Goal: Feedback & Contribution: Leave review/rating

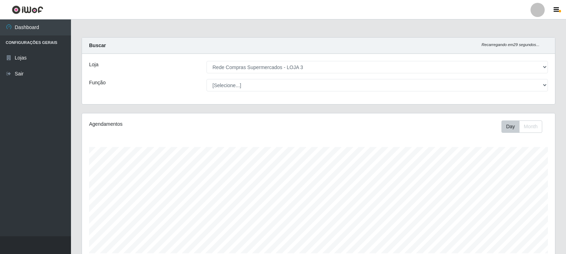
select select "162"
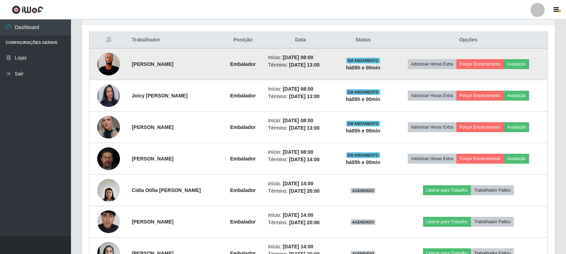
scroll to position [276, 0]
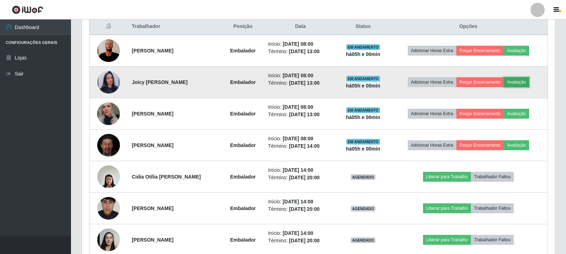
click at [515, 83] on button "Avaliação" at bounding box center [516, 82] width 25 height 10
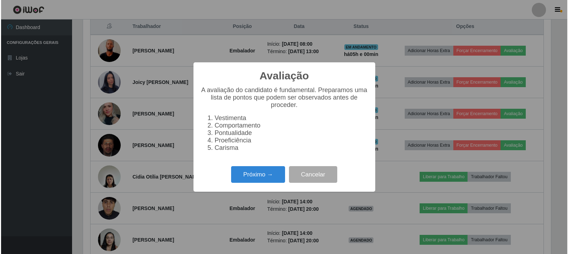
scroll to position [147, 469]
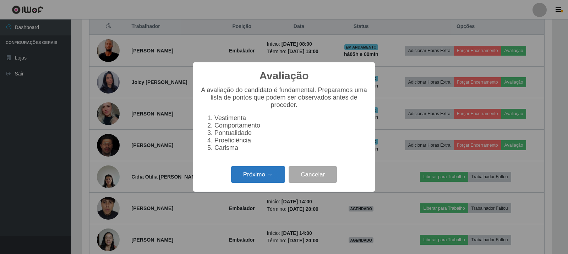
click at [267, 177] on button "Próximo →" at bounding box center [258, 174] width 54 height 17
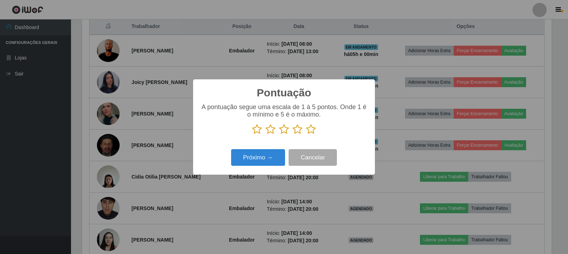
click at [312, 132] on icon at bounding box center [311, 129] width 10 height 11
click at [306, 135] on input "radio" at bounding box center [306, 135] width 0 height 0
click at [265, 156] on button "Próximo →" at bounding box center [258, 157] width 54 height 17
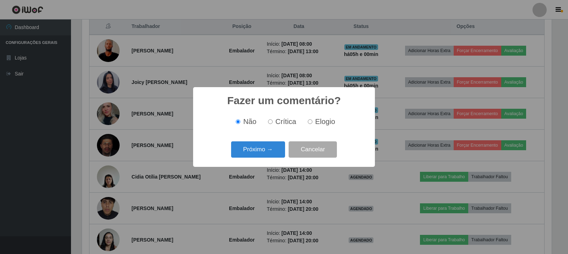
click at [315, 120] on span "Elogio" at bounding box center [325, 122] width 20 height 8
click at [312, 120] on input "Elogio" at bounding box center [310, 122] width 5 height 5
radio input "true"
click at [261, 153] on button "Próximo →" at bounding box center [258, 150] width 54 height 17
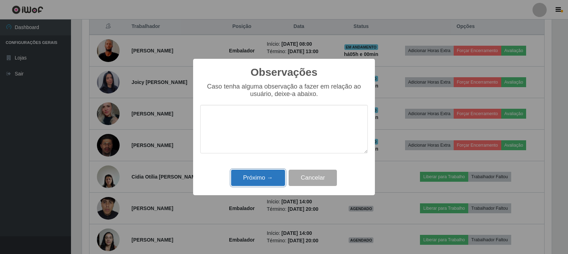
click at [276, 176] on button "Próximo →" at bounding box center [258, 178] width 54 height 17
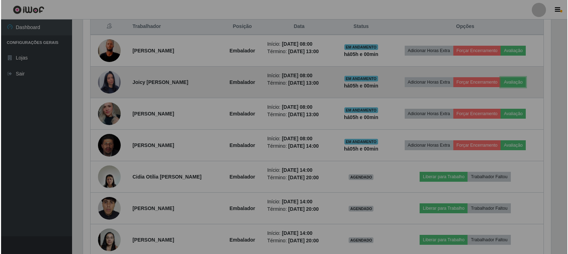
scroll to position [147, 473]
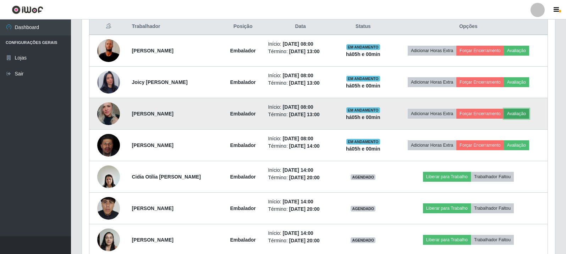
click at [519, 112] on button "Avaliação" at bounding box center [516, 114] width 25 height 10
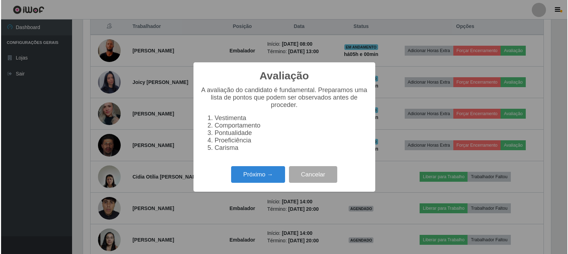
scroll to position [147, 469]
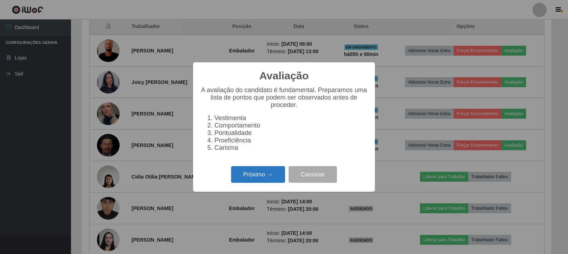
click at [243, 177] on button "Próximo →" at bounding box center [258, 174] width 54 height 17
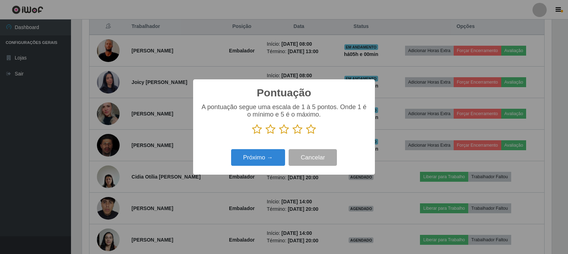
click at [316, 127] on p at bounding box center [283, 129] width 167 height 11
click at [309, 133] on icon at bounding box center [311, 129] width 10 height 11
click at [306, 135] on input "radio" at bounding box center [306, 135] width 0 height 0
click at [269, 159] on button "Próximo →" at bounding box center [258, 157] width 54 height 17
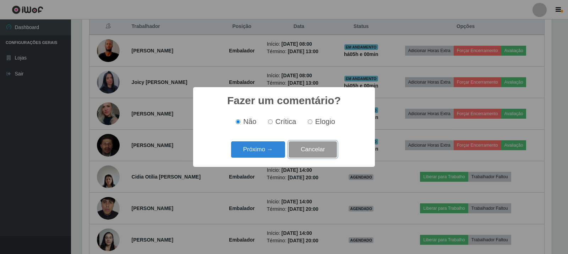
click at [319, 147] on button "Cancelar" at bounding box center [312, 150] width 48 height 17
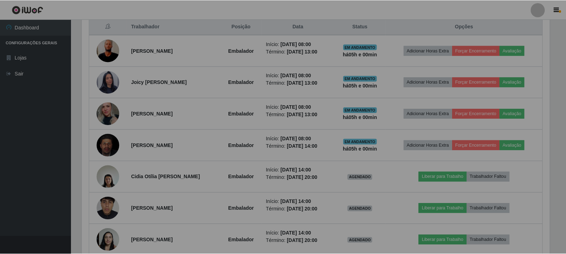
scroll to position [147, 473]
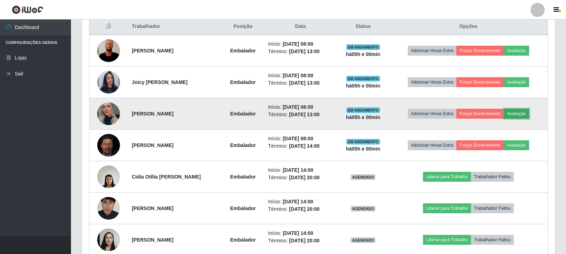
click at [519, 112] on button "Avaliação" at bounding box center [516, 114] width 25 height 10
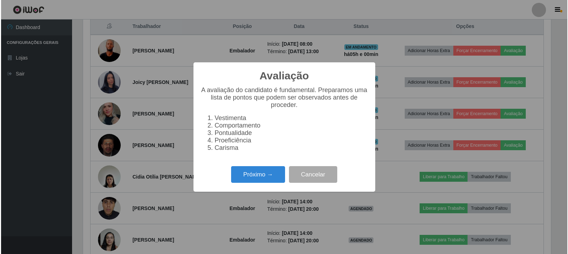
scroll to position [147, 469]
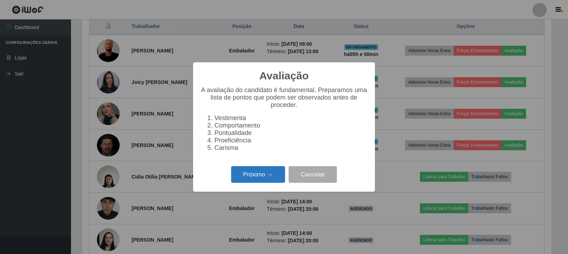
click at [272, 176] on button "Próximo →" at bounding box center [258, 174] width 54 height 17
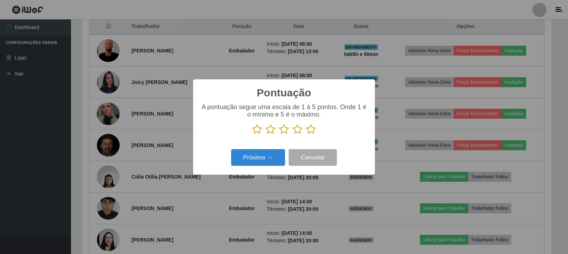
drag, startPoint x: 314, startPoint y: 128, endPoint x: 303, endPoint y: 140, distance: 16.1
click at [314, 129] on icon at bounding box center [311, 129] width 10 height 11
click at [306, 135] on input "radio" at bounding box center [306, 135] width 0 height 0
click at [267, 156] on button "Próximo →" at bounding box center [258, 157] width 54 height 17
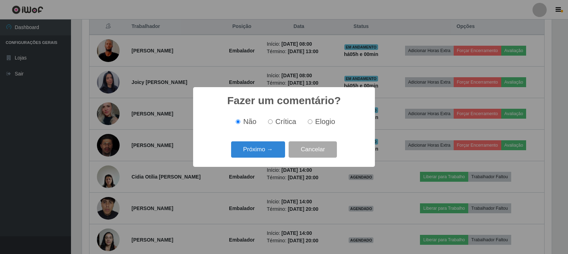
click at [308, 123] on input "Elogio" at bounding box center [310, 122] width 5 height 5
radio input "true"
click at [268, 152] on button "Próximo →" at bounding box center [258, 150] width 54 height 17
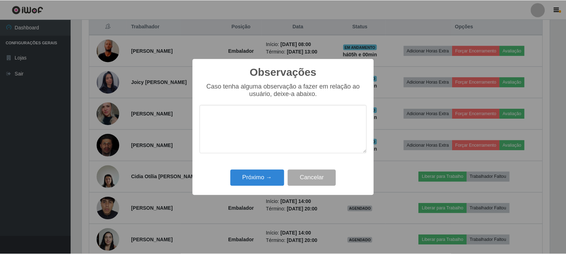
scroll to position [354690, 354368]
click at [269, 167] on div "Observações × Caso tenha alguma observação a fazer em relação ao usuário, deixe…" at bounding box center [284, 127] width 182 height 137
click at [269, 172] on button "Próximo →" at bounding box center [258, 178] width 54 height 17
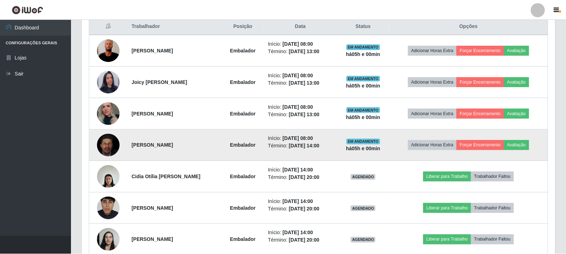
scroll to position [147, 473]
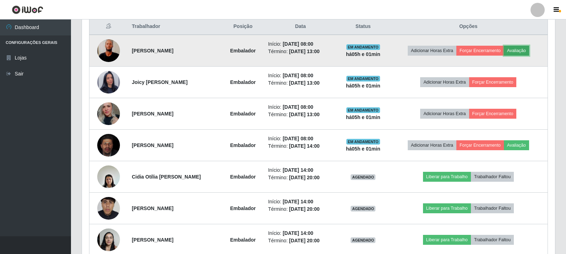
click at [517, 51] on button "Avaliação" at bounding box center [516, 51] width 25 height 10
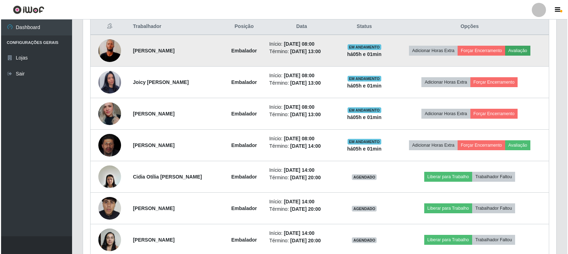
scroll to position [147, 469]
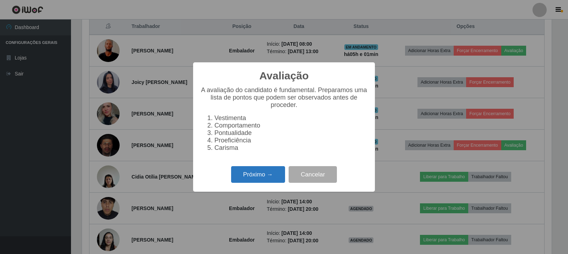
click at [270, 175] on button "Próximo →" at bounding box center [258, 174] width 54 height 17
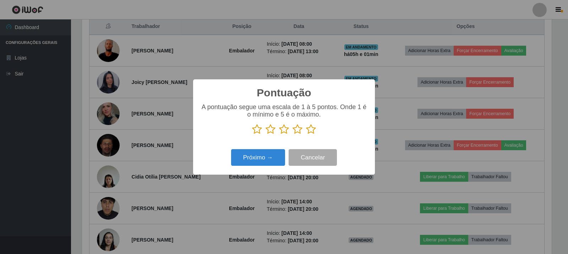
click at [255, 132] on icon at bounding box center [257, 129] width 10 height 11
click at [252, 135] on input "radio" at bounding box center [252, 135] width 0 height 0
click at [297, 160] on button "Cancelar" at bounding box center [312, 157] width 48 height 17
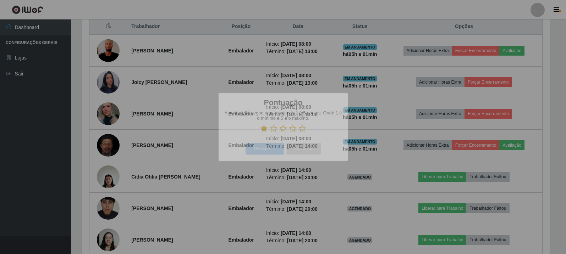
scroll to position [147, 473]
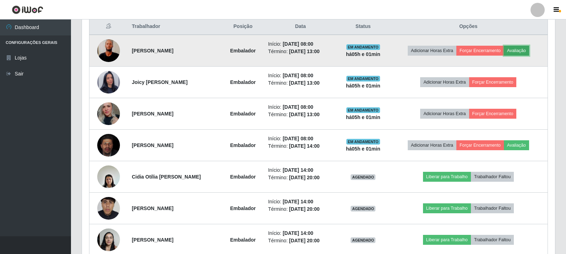
click at [521, 52] on button "Avaliação" at bounding box center [516, 51] width 25 height 10
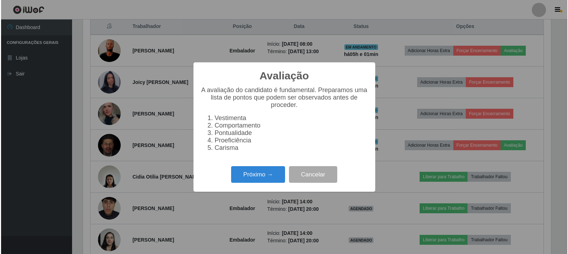
scroll to position [147, 469]
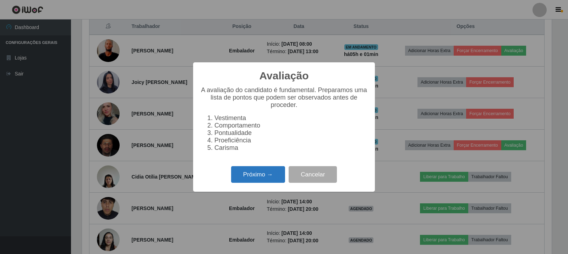
click at [262, 171] on button "Próximo →" at bounding box center [258, 174] width 54 height 17
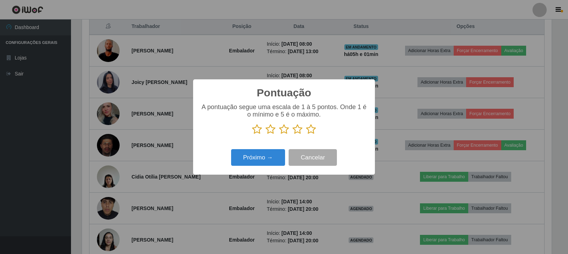
scroll to position [354690, 354368]
click at [252, 131] on p at bounding box center [283, 129] width 167 height 11
click at [249, 125] on p at bounding box center [283, 129] width 167 height 11
click at [256, 134] on icon at bounding box center [257, 129] width 10 height 11
click at [252, 135] on input "radio" at bounding box center [252, 135] width 0 height 0
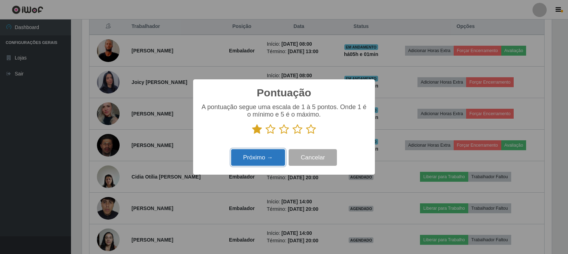
click at [260, 150] on button "Próximo →" at bounding box center [258, 157] width 54 height 17
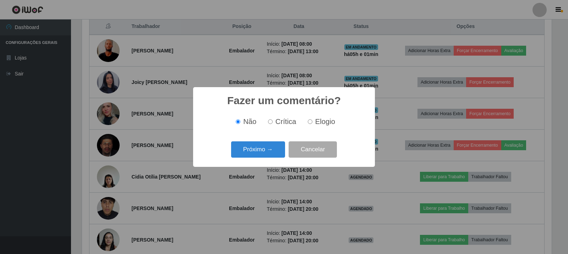
click at [316, 122] on span "Elogio" at bounding box center [325, 122] width 20 height 8
click at [312, 122] on input "Elogio" at bounding box center [310, 122] width 5 height 5
radio input "true"
click at [267, 123] on label "Crítica" at bounding box center [280, 122] width 31 height 8
click at [268, 123] on input "Crítica" at bounding box center [270, 122] width 5 height 5
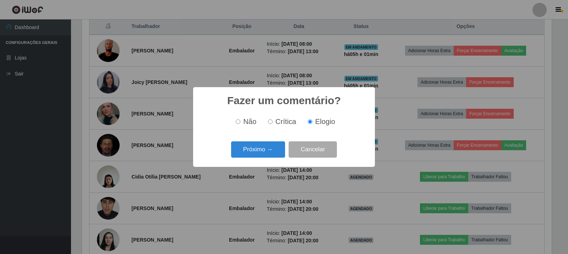
radio input "true"
click at [264, 152] on button "Próximo →" at bounding box center [258, 150] width 54 height 17
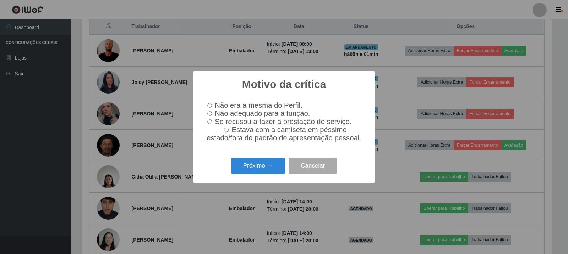
click at [246, 111] on span "Não adequado para a função." at bounding box center [262, 114] width 95 height 8
click at [212, 111] on input "Não adequado para a função." at bounding box center [209, 113] width 5 height 5
radio input "true"
click at [264, 167] on button "Próximo →" at bounding box center [258, 166] width 54 height 17
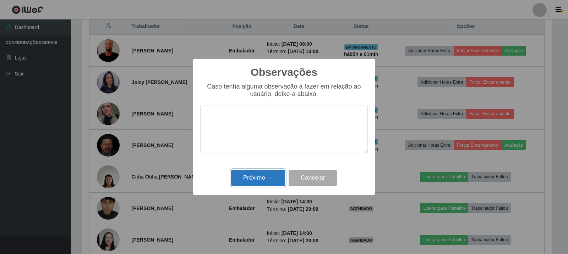
click at [264, 175] on button "Próximo →" at bounding box center [258, 178] width 54 height 17
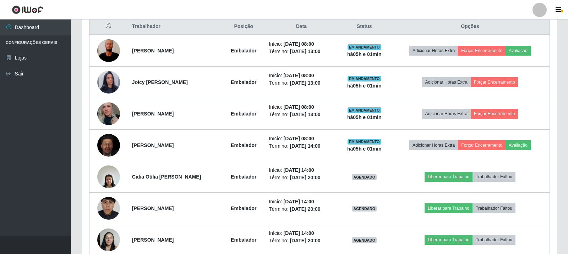
scroll to position [147, 473]
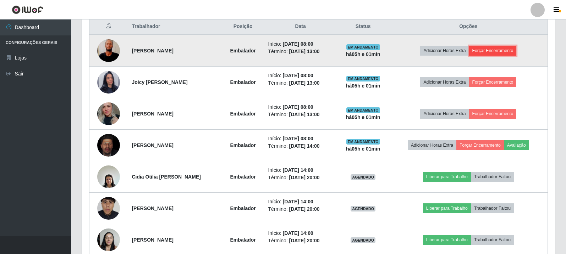
click at [507, 53] on button "Forçar Encerramento" at bounding box center [493, 51] width 48 height 10
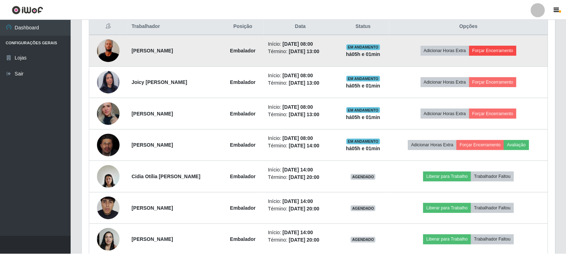
scroll to position [0, 0]
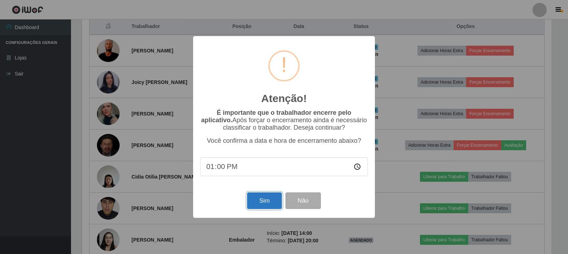
click at [259, 209] on button "Sim" at bounding box center [264, 201] width 34 height 17
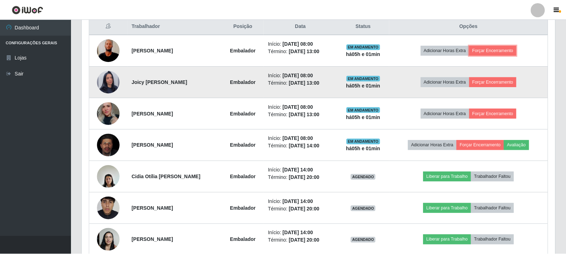
scroll to position [147, 473]
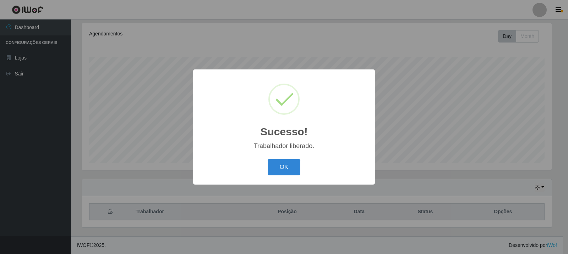
click at [489, 86] on div "Sucesso! × Trabalhador liberado. OK Cancel" at bounding box center [284, 127] width 568 height 254
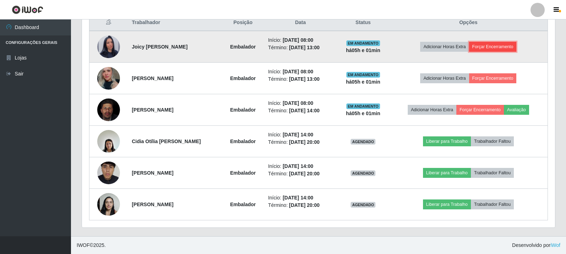
click at [493, 50] on button "Forçar Encerramento" at bounding box center [493, 47] width 48 height 10
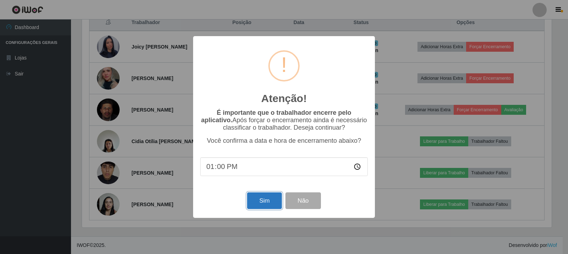
click at [264, 207] on button "Sim" at bounding box center [264, 201] width 34 height 17
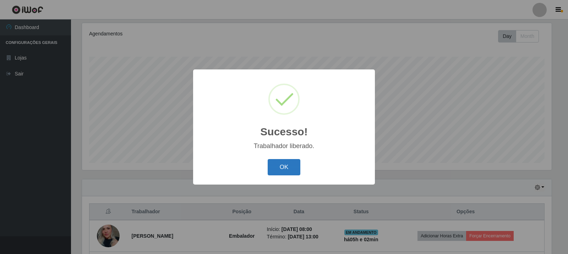
click at [281, 163] on button "OK" at bounding box center [284, 167] width 33 height 17
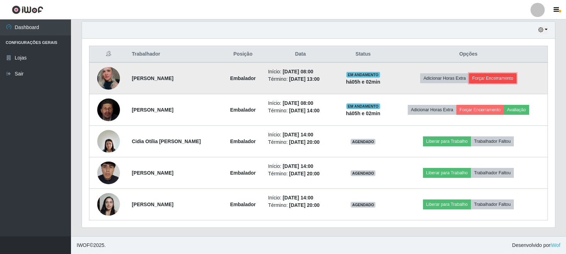
click at [491, 79] on button "Forçar Encerramento" at bounding box center [493, 78] width 48 height 10
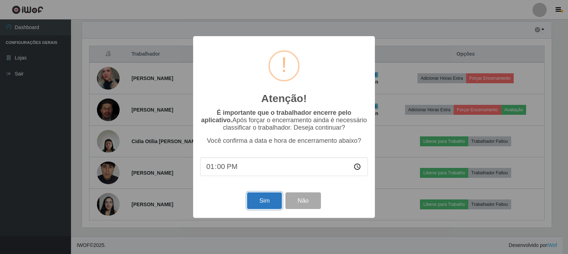
click at [273, 208] on button "Sim" at bounding box center [264, 201] width 34 height 17
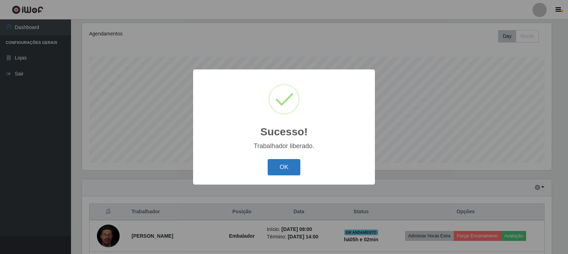
drag, startPoint x: 292, startPoint y: 166, endPoint x: 290, endPoint y: 151, distance: 15.3
click at [292, 165] on button "OK" at bounding box center [284, 167] width 33 height 17
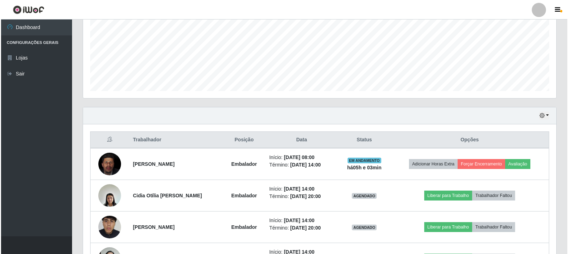
scroll to position [217, 0]
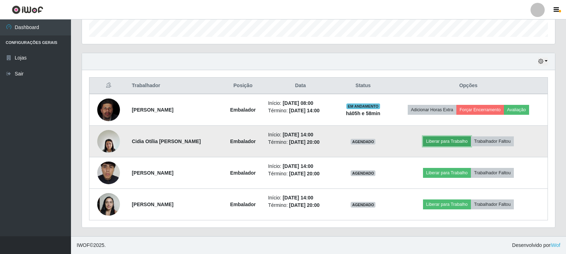
click at [457, 142] on button "Liberar para Trabalho" at bounding box center [447, 142] width 48 height 10
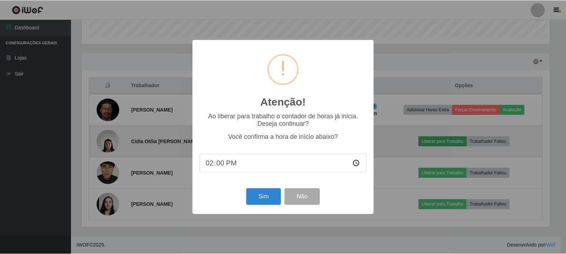
scroll to position [147, 469]
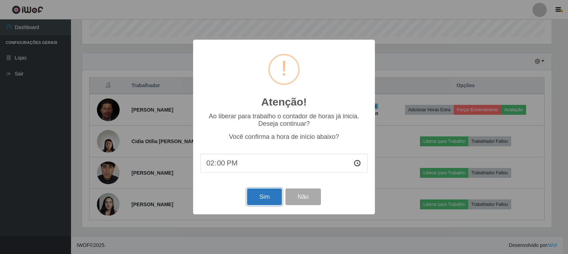
click at [266, 197] on button "Sim" at bounding box center [264, 197] width 34 height 17
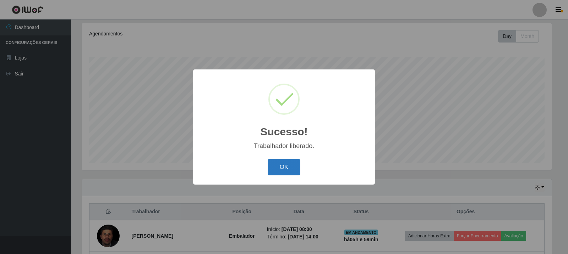
click at [288, 169] on button "OK" at bounding box center [284, 167] width 33 height 17
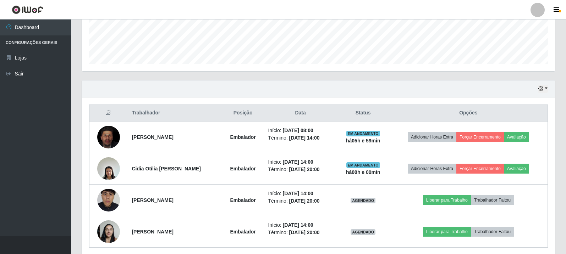
scroll to position [197, 0]
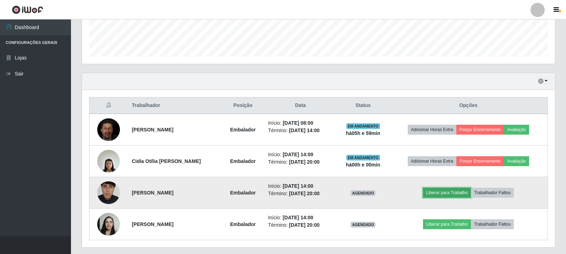
click at [445, 196] on button "Liberar para Trabalho" at bounding box center [447, 193] width 48 height 10
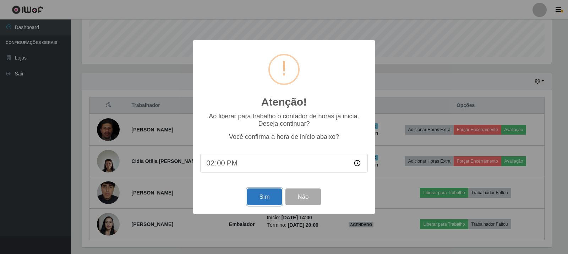
click at [266, 197] on button "Sim" at bounding box center [264, 197] width 34 height 17
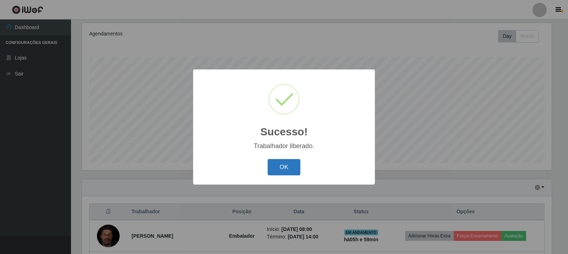
click at [272, 173] on button "OK" at bounding box center [284, 167] width 33 height 17
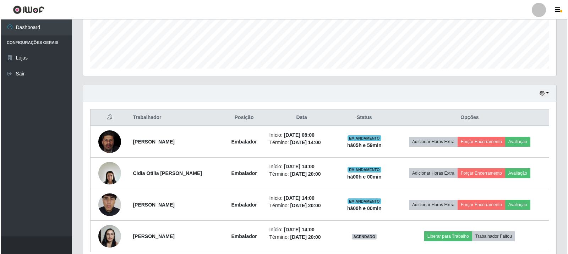
scroll to position [197, 0]
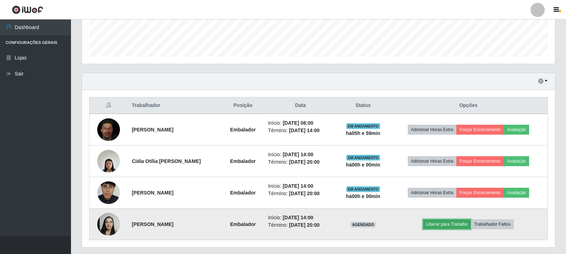
click at [441, 222] on button "Liberar para Trabalho" at bounding box center [447, 225] width 48 height 10
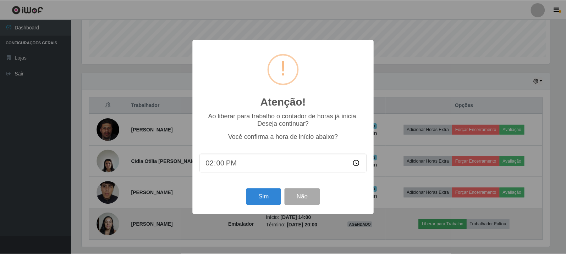
scroll to position [147, 469]
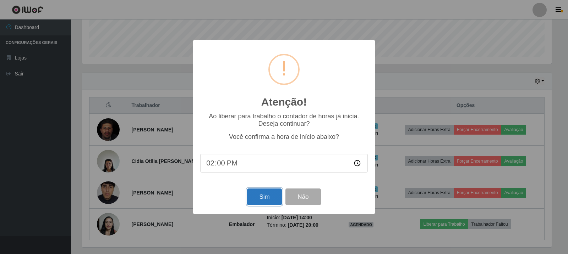
click at [269, 200] on button "Sim" at bounding box center [264, 197] width 34 height 17
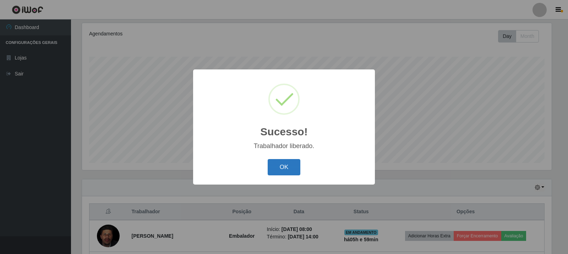
click at [289, 167] on button "OK" at bounding box center [284, 167] width 33 height 17
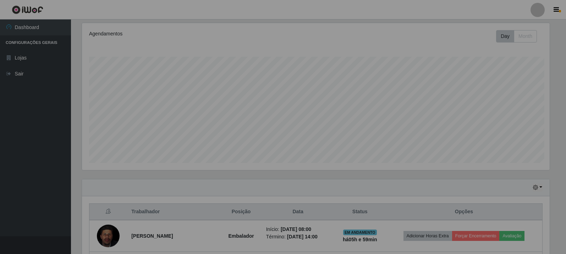
scroll to position [147, 473]
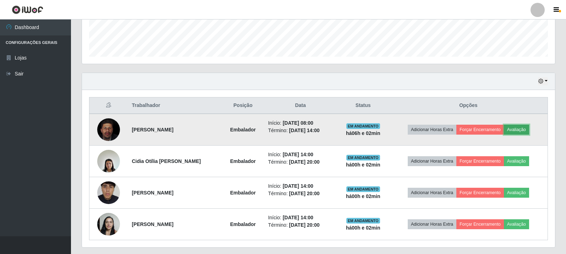
click at [523, 130] on button "Avaliação" at bounding box center [516, 130] width 25 height 10
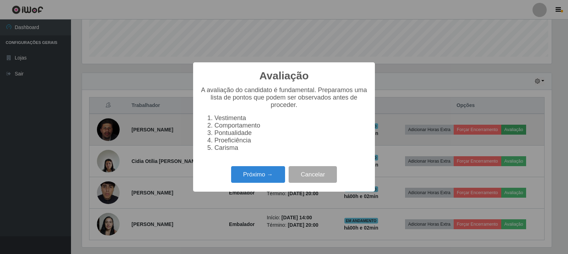
scroll to position [147, 469]
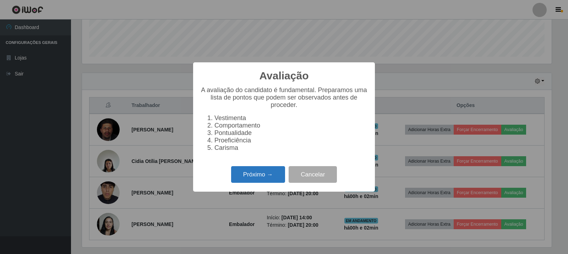
click at [253, 176] on button "Próximo →" at bounding box center [258, 174] width 54 height 17
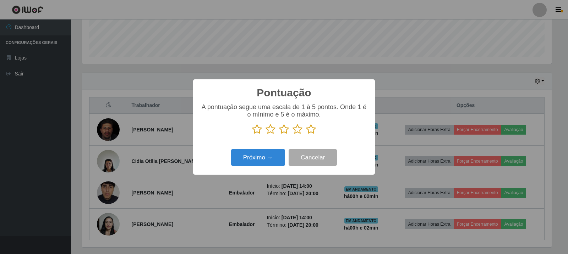
scroll to position [354690, 354368]
click at [310, 131] on icon at bounding box center [311, 129] width 10 height 11
click at [306, 135] on input "radio" at bounding box center [306, 135] width 0 height 0
click at [269, 161] on button "Próximo →" at bounding box center [258, 157] width 54 height 17
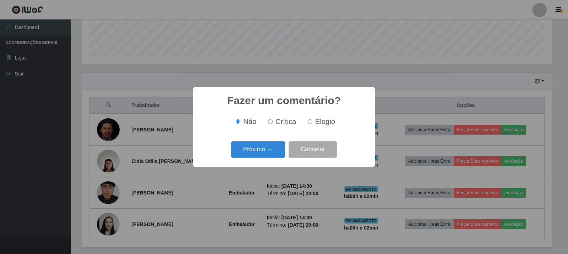
click at [310, 123] on input "Elogio" at bounding box center [310, 122] width 5 height 5
radio input "true"
click at [262, 151] on button "Próximo →" at bounding box center [258, 150] width 54 height 17
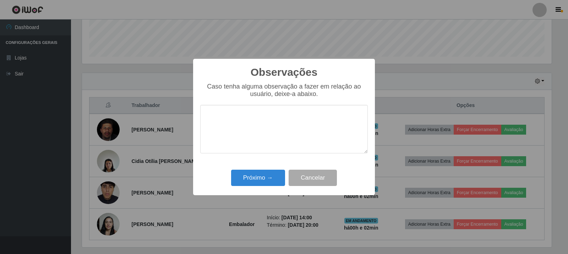
click at [275, 122] on textarea at bounding box center [283, 129] width 167 height 49
type textarea "atendeu as expectativas"
click at [272, 178] on button "Próximo →" at bounding box center [258, 178] width 54 height 17
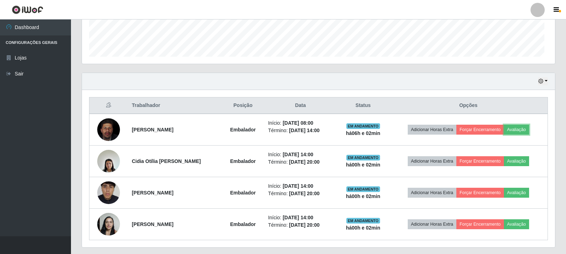
scroll to position [147, 473]
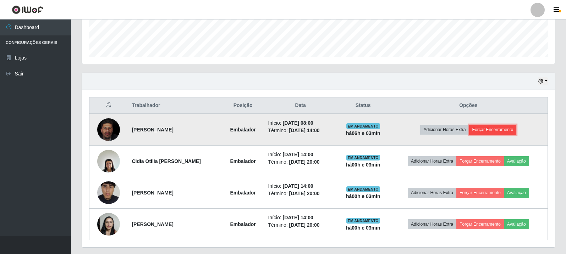
click at [500, 127] on button "Forçar Encerramento" at bounding box center [493, 130] width 48 height 10
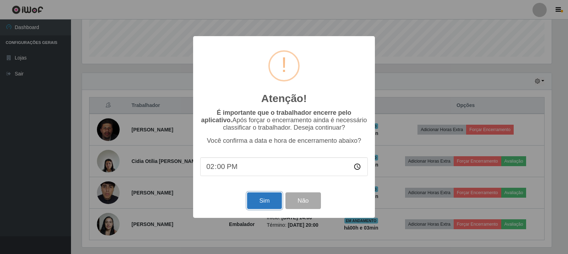
click at [268, 204] on button "Sim" at bounding box center [264, 201] width 34 height 17
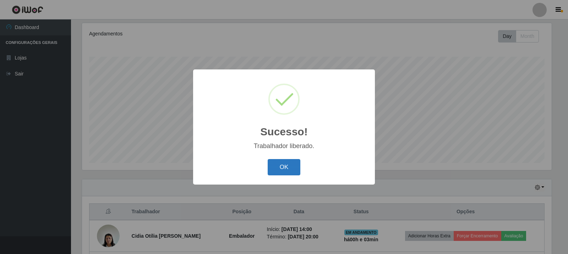
click at [287, 166] on button "OK" at bounding box center [284, 167] width 33 height 17
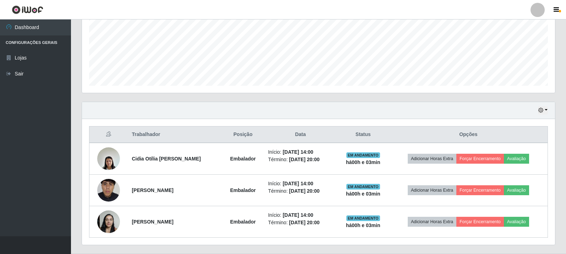
scroll to position [185, 0]
